Goal: Leave review/rating: Leave review/rating

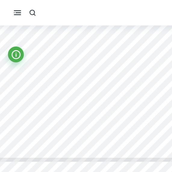
scroll to position [1221, 22]
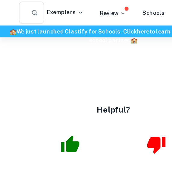
type input "3"
